Goal: Task Accomplishment & Management: Manage account settings

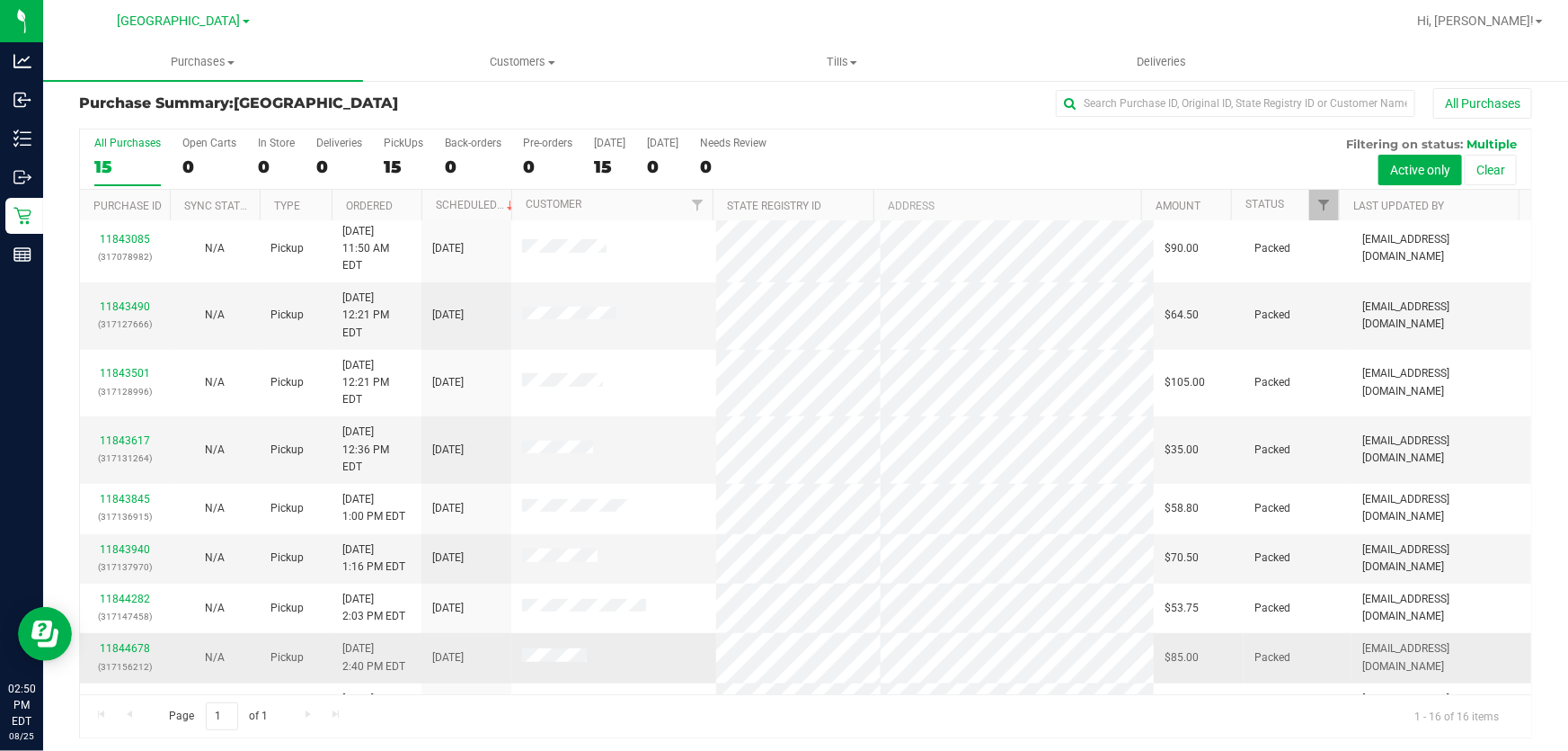
scroll to position [14, 0]
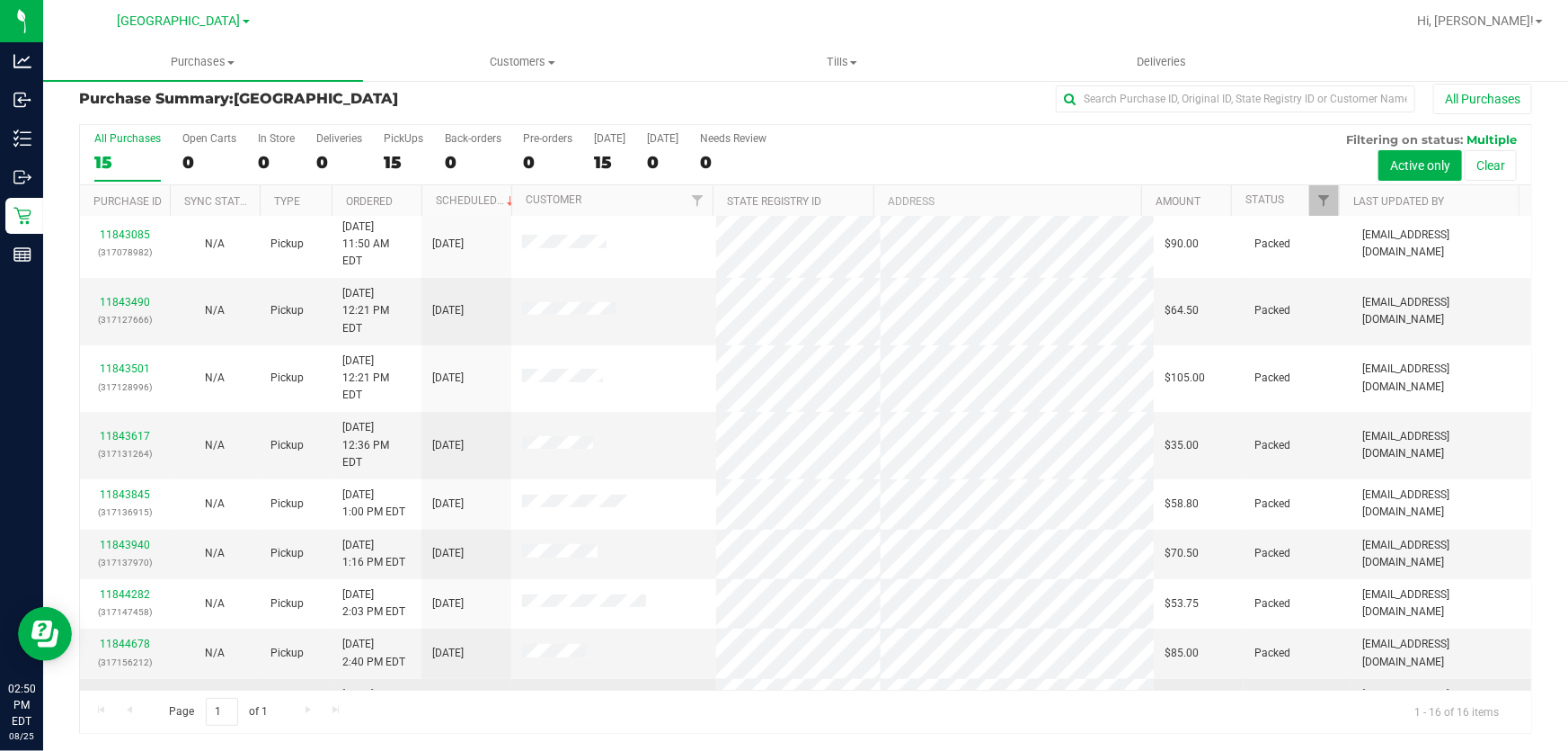
click at [107, 688] on link "11844725" at bounding box center [124, 694] width 50 height 13
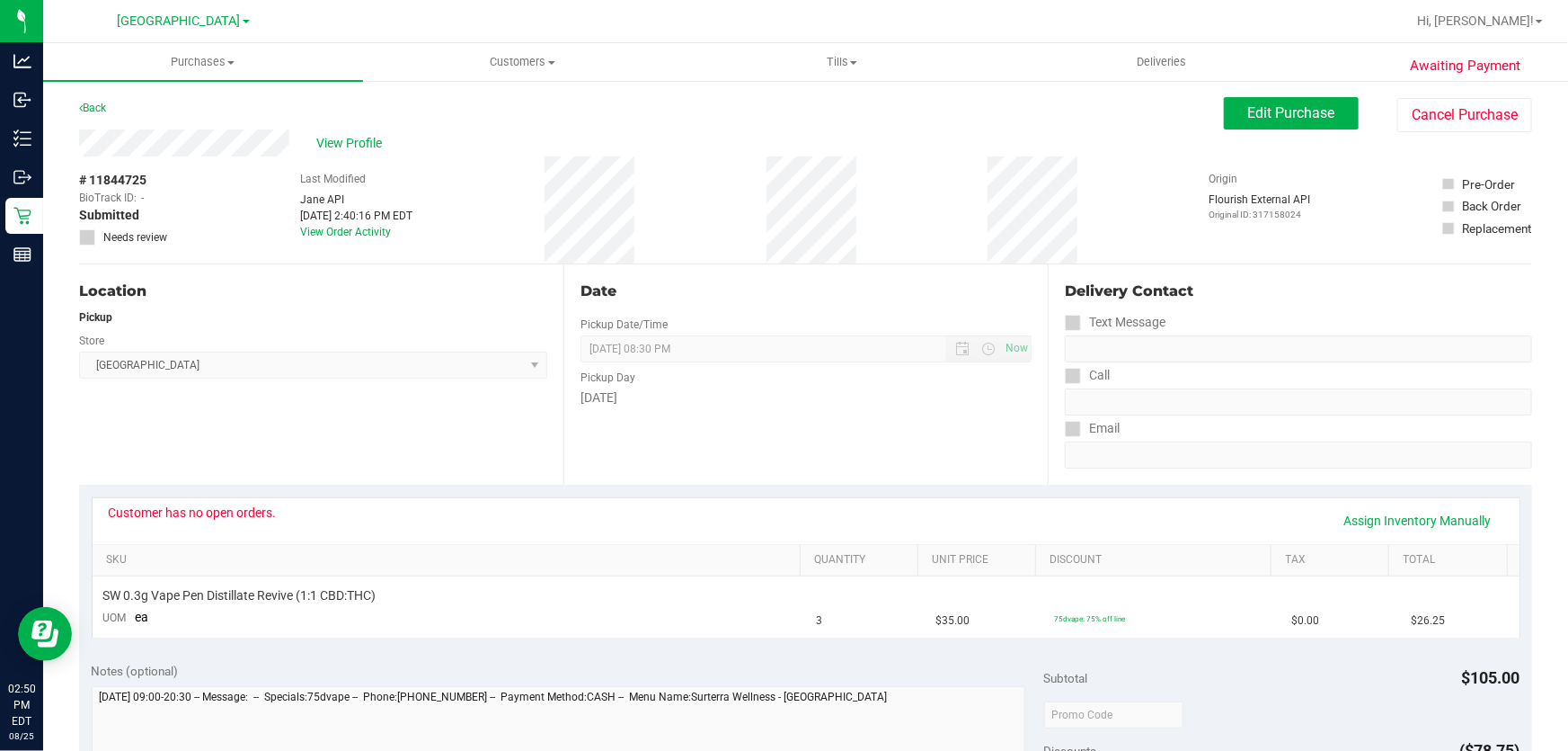
click at [787, 407] on div "Date Pickup Date/Time [DATE] Now [DATE] 08:30 PM Now Pickup Day [DATE]" at bounding box center [806, 375] width 484 height 221
click at [1227, 104] on button "Edit Purchase" at bounding box center [1291, 113] width 135 height 32
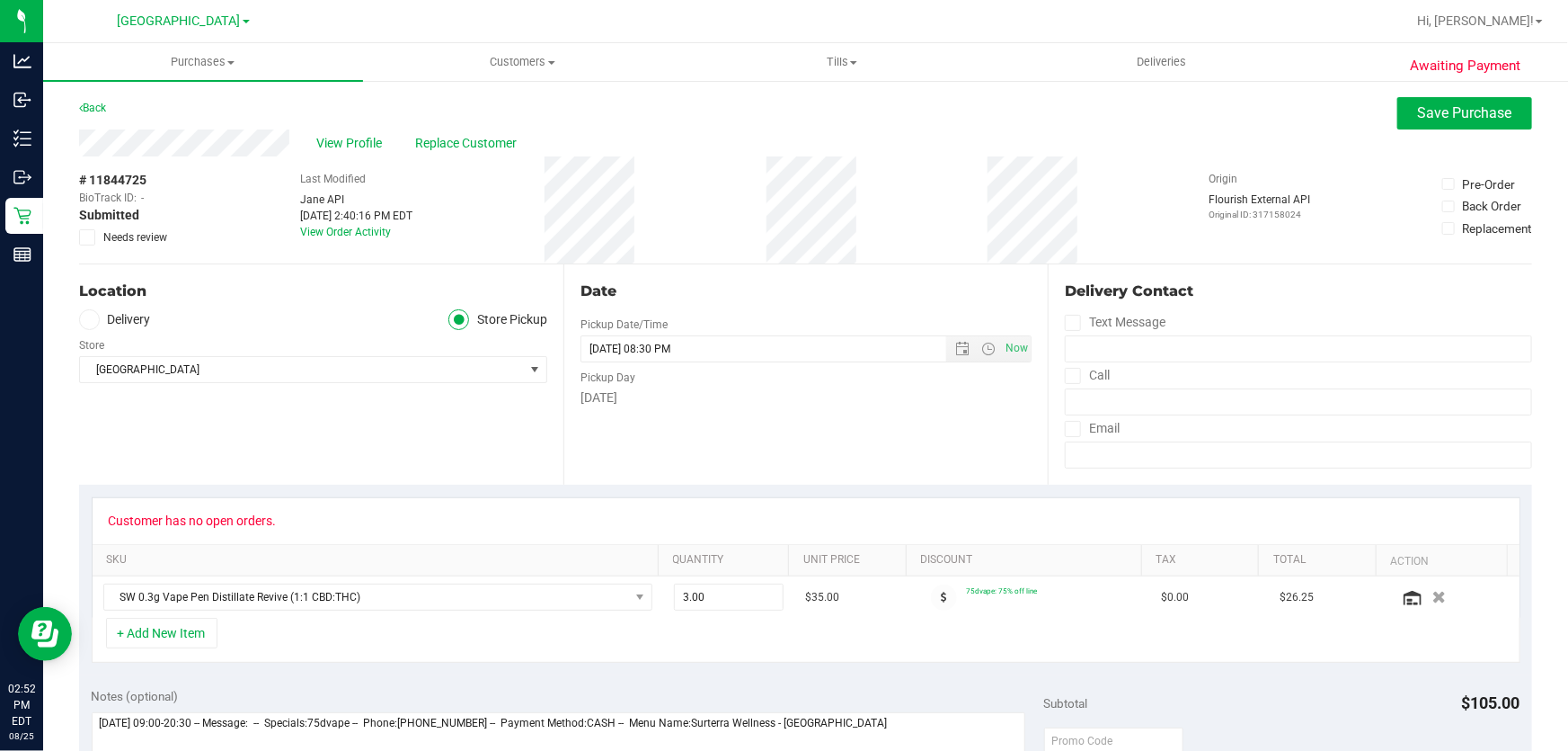
click at [90, 237] on icon at bounding box center [87, 237] width 12 height 0
click at [0, 0] on input "Needs review" at bounding box center [0, 0] width 0 height 0
click at [1418, 105] on span "Save Purchase" at bounding box center [1465, 113] width 94 height 17
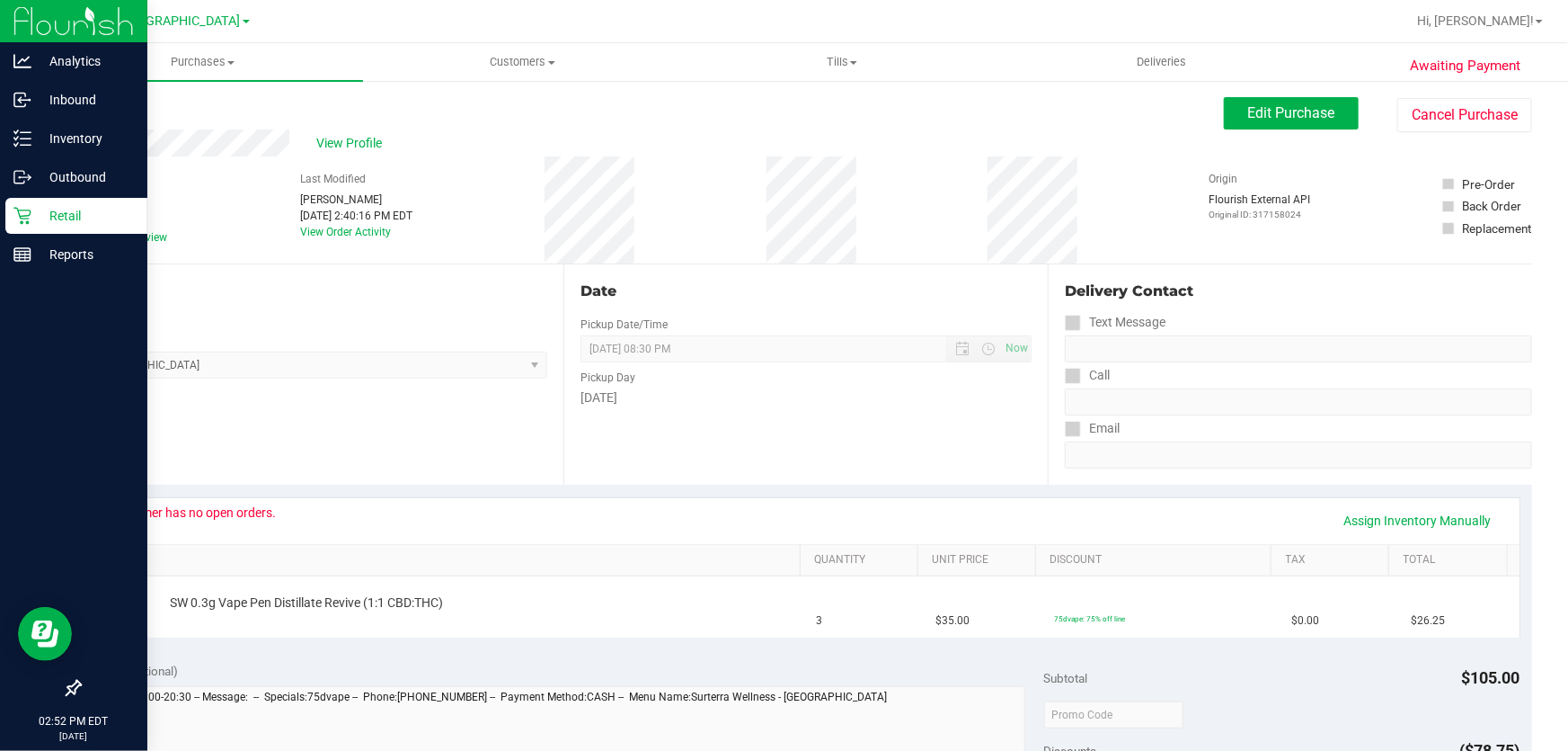
click at [72, 201] on div "Retail" at bounding box center [76, 215] width 142 height 36
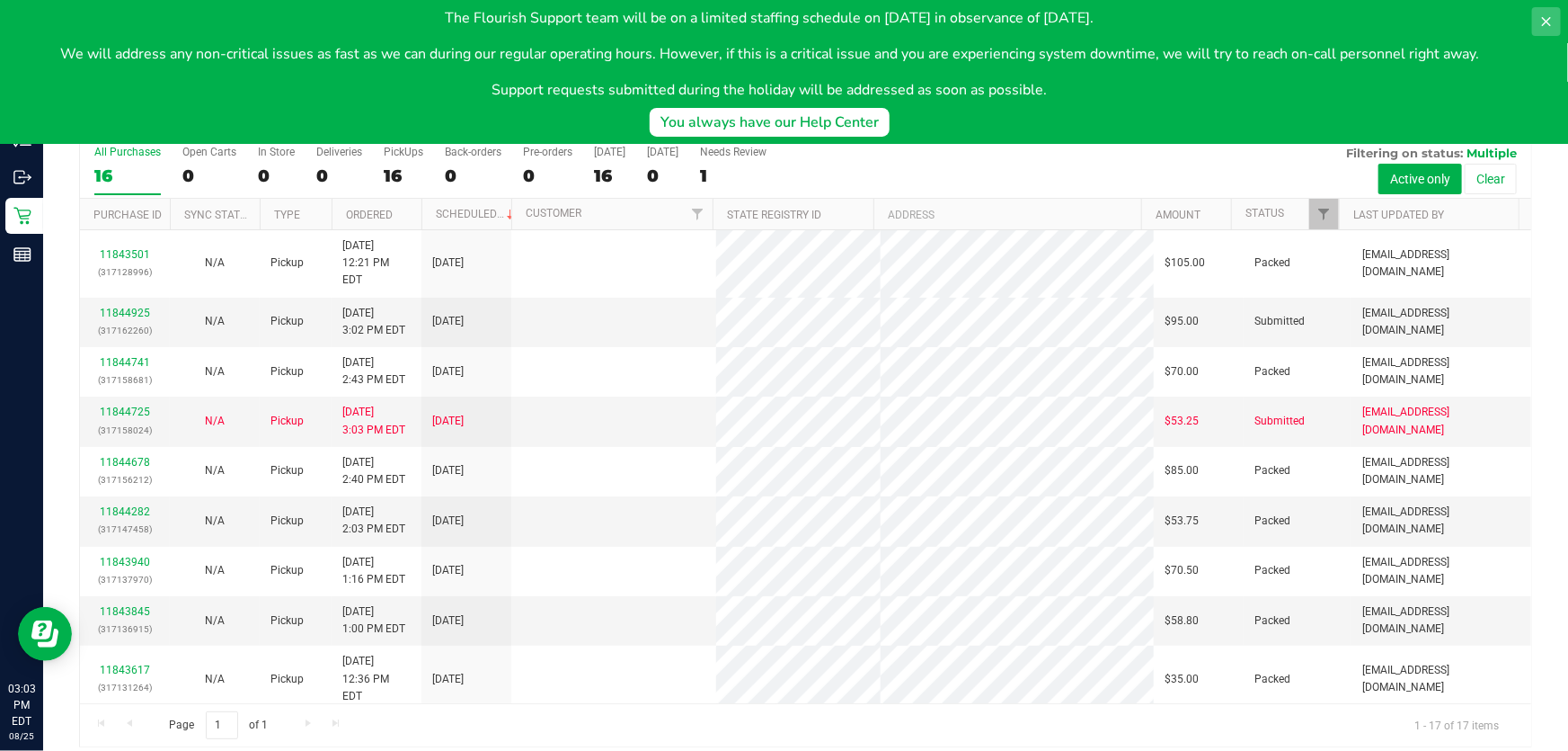
click at [1540, 17] on icon at bounding box center [1547, 22] width 15 height 15
